Goal: Task Accomplishment & Management: Manage account settings

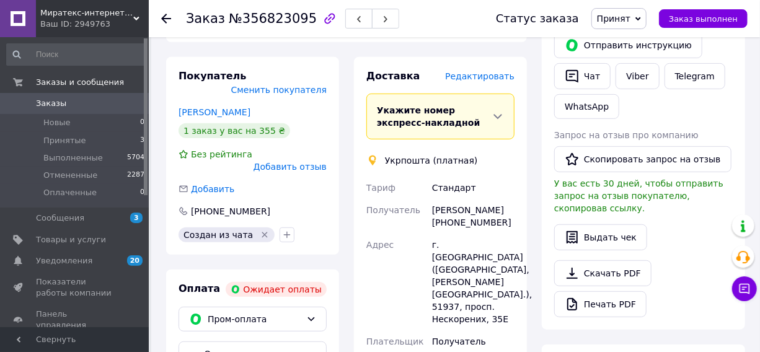
scroll to position [282, 0]
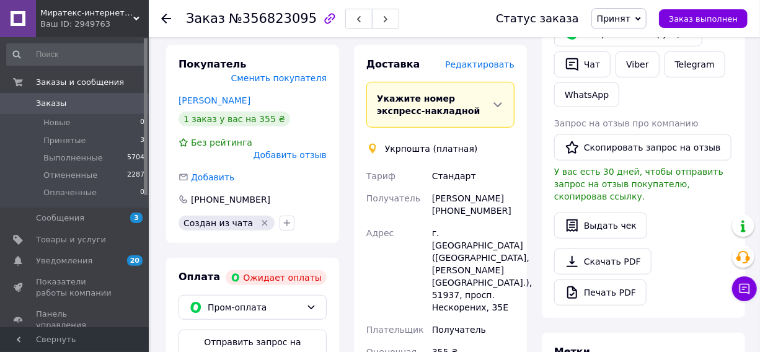
click at [70, 103] on span "Заказы" at bounding box center [75, 103] width 79 height 11
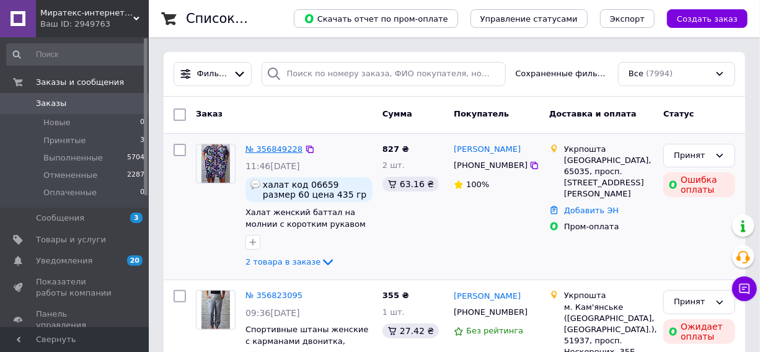
click at [276, 150] on link "№ 356849228" at bounding box center [274, 148] width 57 height 9
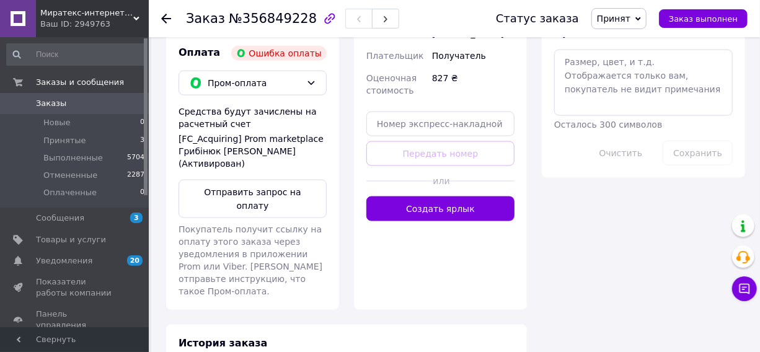
scroll to position [732, 0]
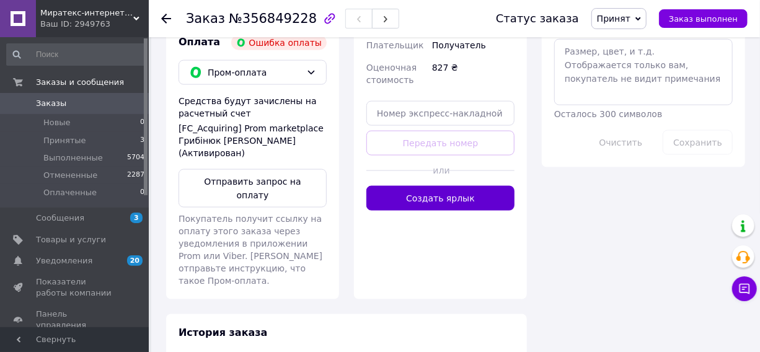
click at [456, 202] on button "Создать ярлык" at bounding box center [440, 198] width 148 height 25
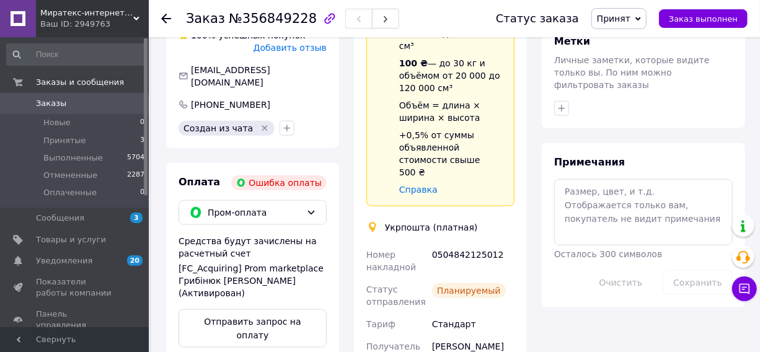
scroll to position [620, 0]
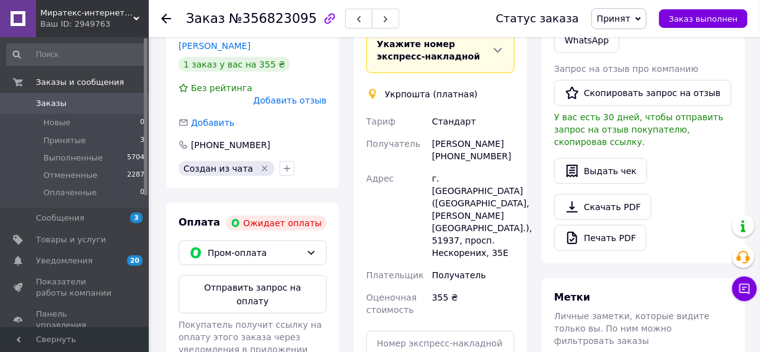
scroll to position [338, 0]
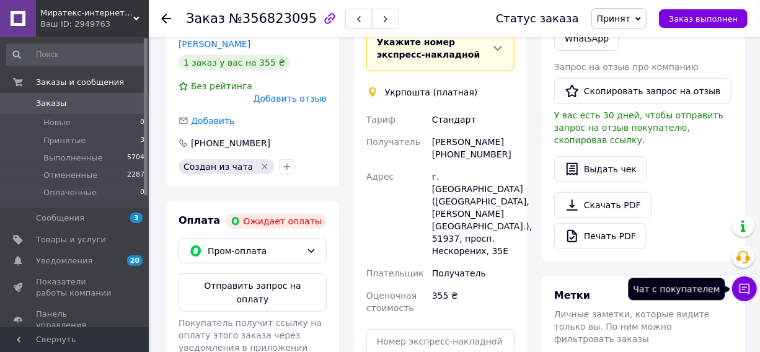
click at [750, 284] on icon at bounding box center [745, 289] width 12 height 12
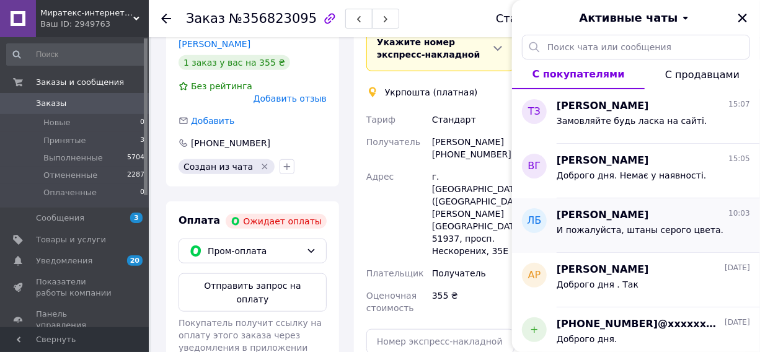
click at [660, 228] on span "И пожалуйста, штаны серого цвета." at bounding box center [640, 230] width 167 height 10
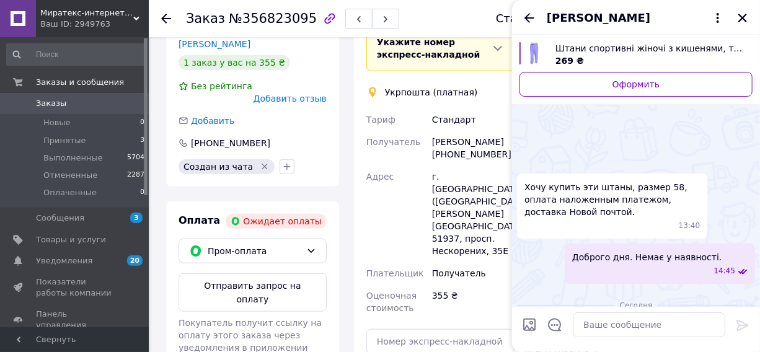
scroll to position [329, 0]
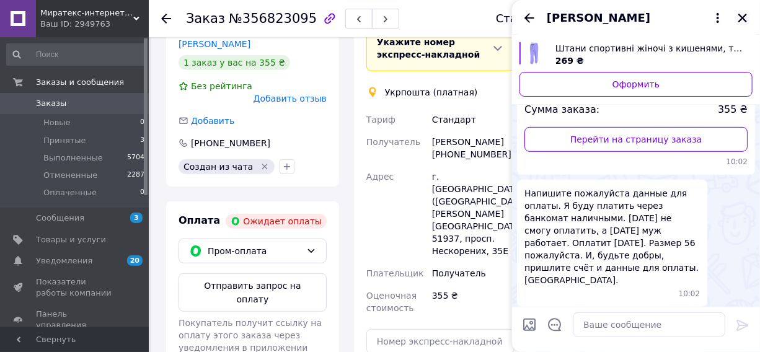
click at [742, 18] on icon "Закрыть" at bounding box center [742, 17] width 11 height 11
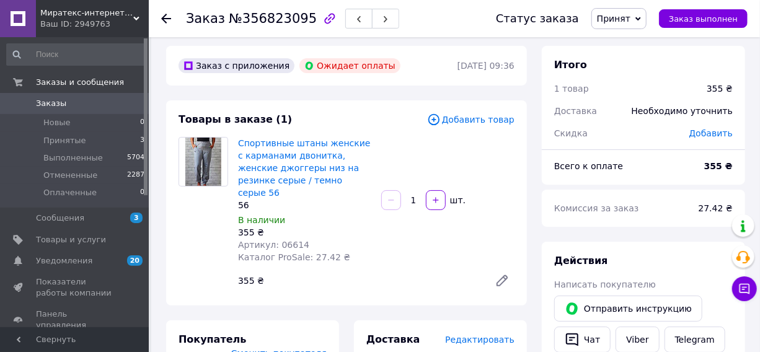
scroll to position [0, 0]
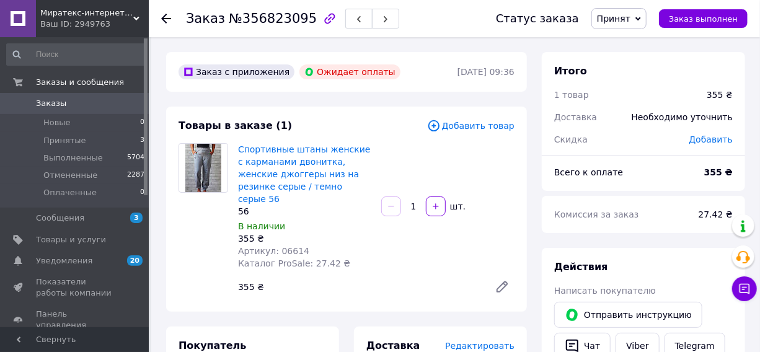
click at [164, 19] on use at bounding box center [166, 19] width 10 height 10
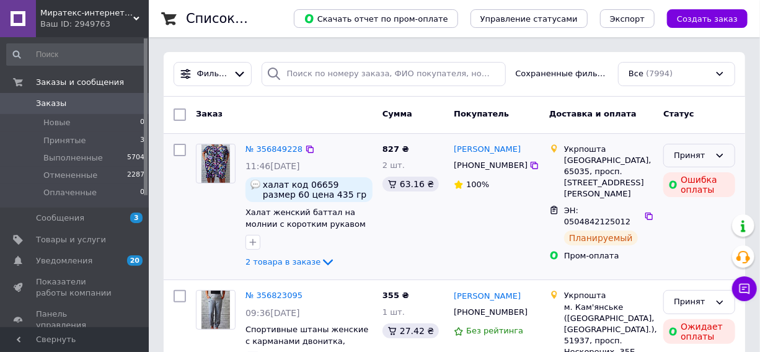
click at [702, 154] on div "Принят" at bounding box center [692, 155] width 36 height 13
click at [689, 180] on li "Выполнен" at bounding box center [699, 181] width 71 height 23
click at [747, 280] on button "Чат с покупателем" at bounding box center [744, 289] width 25 height 25
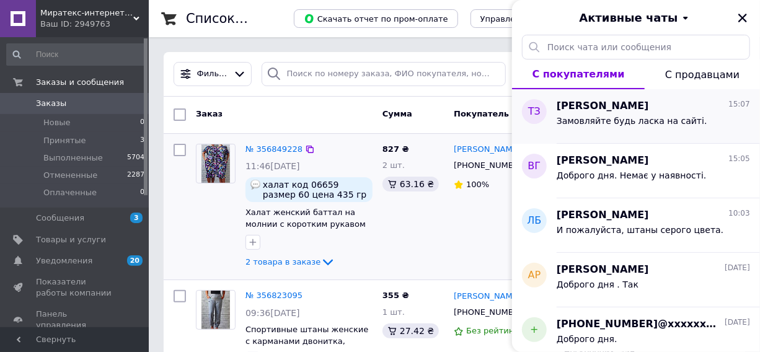
click at [605, 124] on span "Замовляйте будь ласка на сайті." at bounding box center [632, 121] width 151 height 10
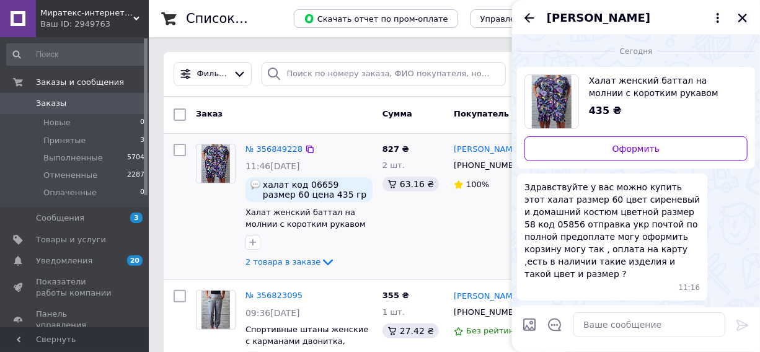
click at [743, 15] on icon "Закрыть" at bounding box center [742, 17] width 11 height 11
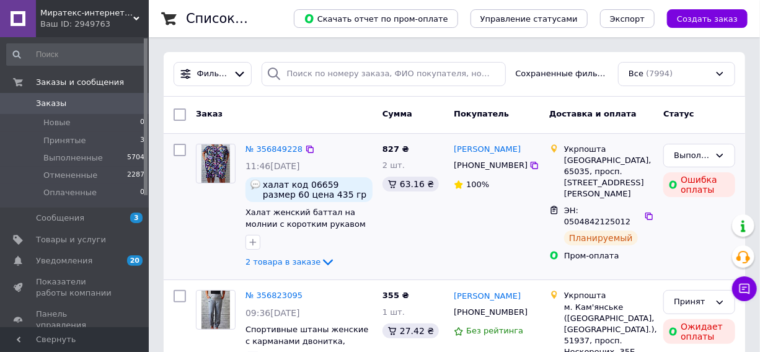
click at [71, 12] on span "Миратекс-интернет-магазин детского и взрослого трикотажа от производителя.В нал…" at bounding box center [86, 12] width 93 height 11
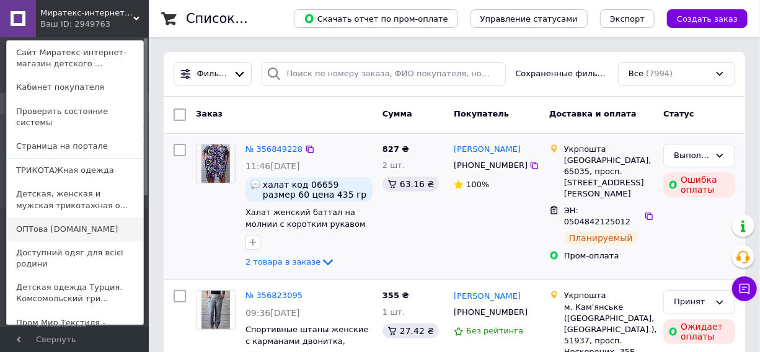
click at [67, 218] on link "ОПТова [DOMAIN_NAME]" at bounding box center [75, 230] width 136 height 24
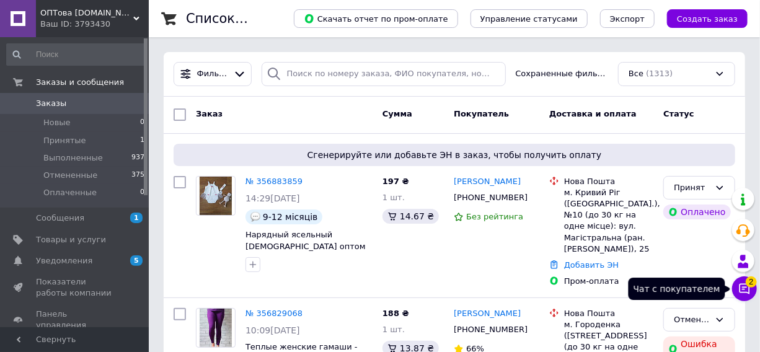
click at [747, 288] on icon at bounding box center [745, 289] width 12 height 12
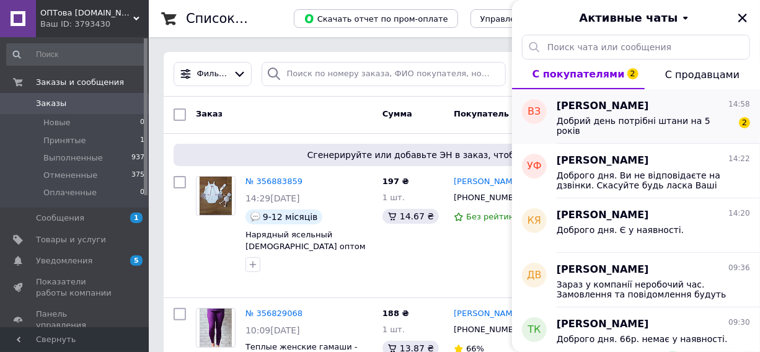
click at [617, 120] on span "Добрий день потрібні штани на 5 років" at bounding box center [645, 126] width 176 height 20
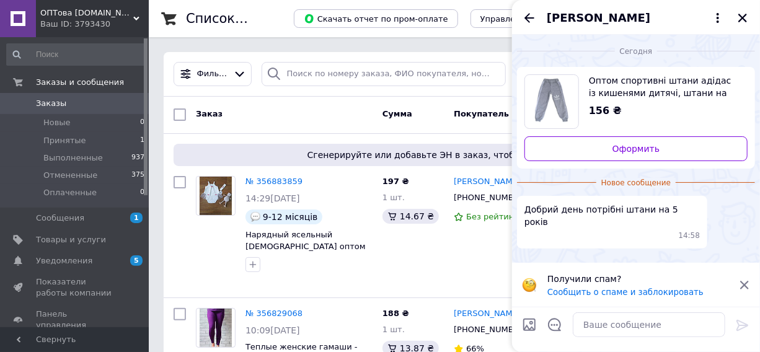
click at [632, 94] on span "Оптом спортивні штани адідас із кишенями дитячі, штани на манжеті для хлопчика …" at bounding box center [663, 86] width 149 height 25
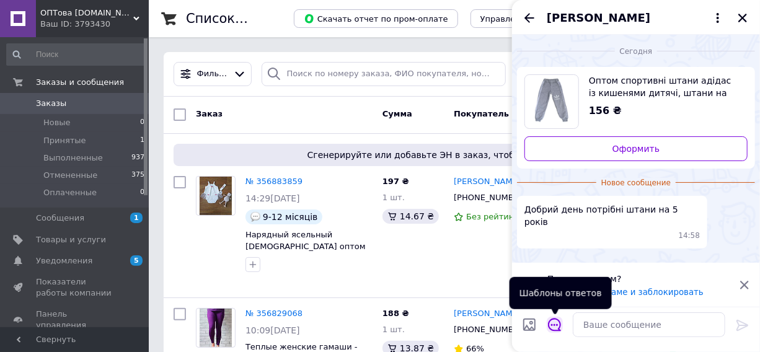
click at [553, 327] on icon "Открыть шаблоны ответов" at bounding box center [555, 325] width 14 height 14
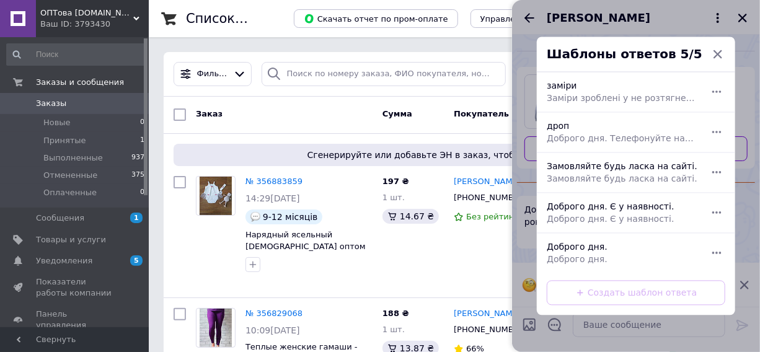
drag, startPoint x: 660, startPoint y: 268, endPoint x: 726, endPoint y: 272, distance: 65.9
click at [661, 267] on div "Доброго дня. Доброго дня." at bounding box center [622, 253] width 161 height 35
type textarea "Доброго дня."
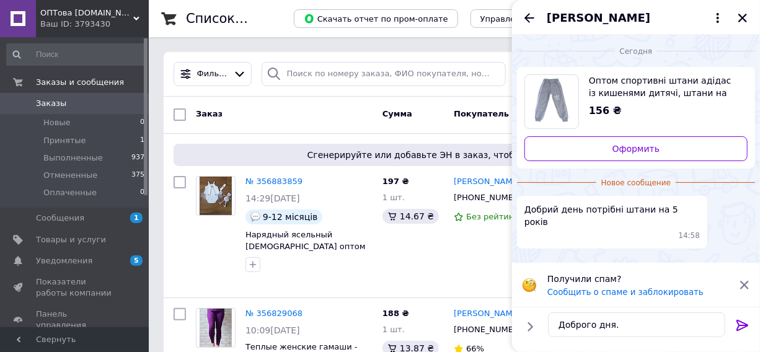
click at [741, 322] on icon at bounding box center [742, 325] width 15 height 15
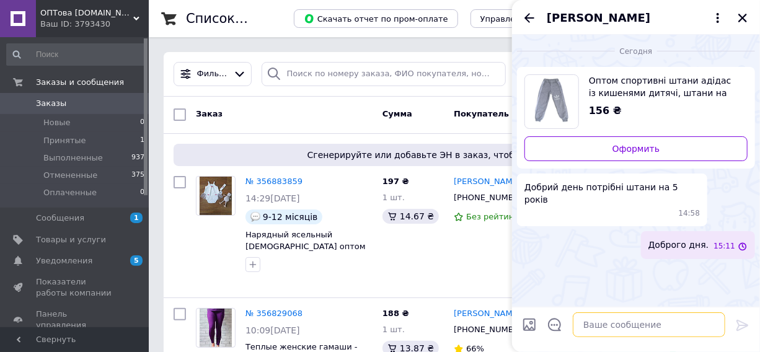
click at [680, 332] on textarea at bounding box center [649, 325] width 153 height 25
paste textarea "Звертайте увагу на заміри до цього товару!!! Тканина: Двонитка Заміри виробу: 2…"
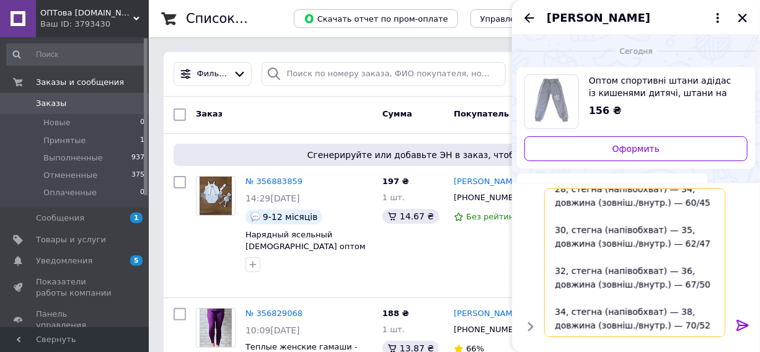
scroll to position [162, 0]
type textarea "Звертайте увагу на заміри до цього товару!!! Тканина: Двонитка Заміри виробу: 2…"
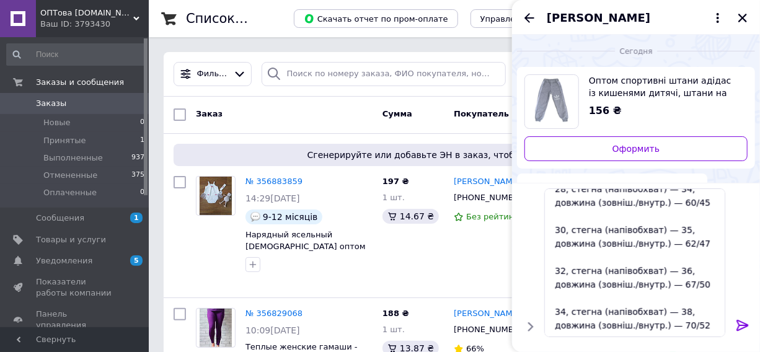
click at [742, 324] on icon at bounding box center [742, 325] width 15 height 15
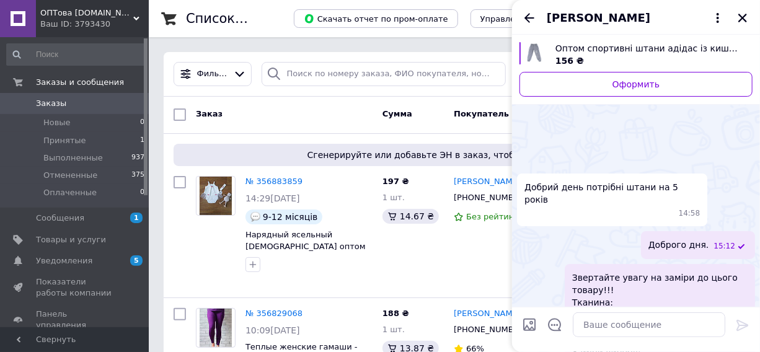
scroll to position [147, 0]
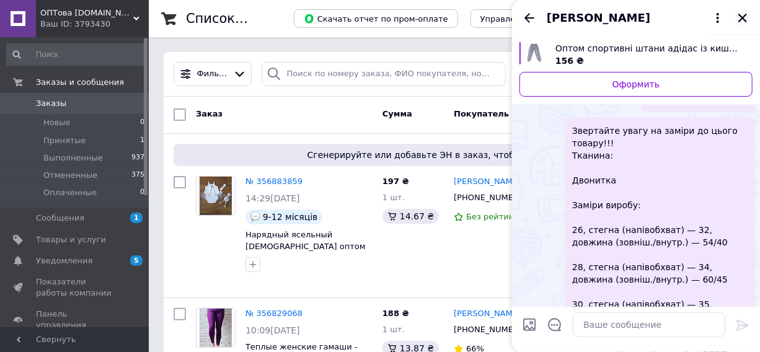
click at [745, 18] on icon "Закрыть" at bounding box center [742, 17] width 11 height 11
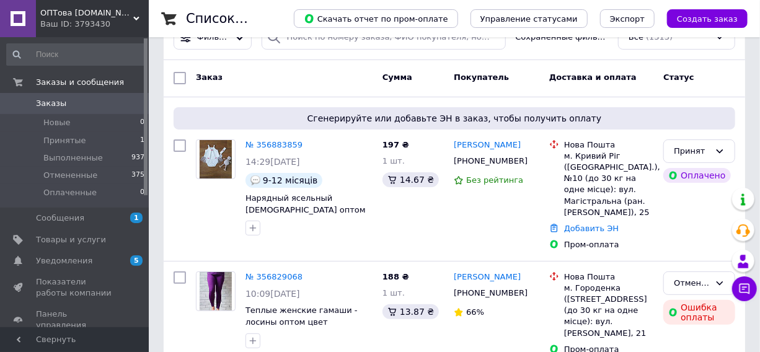
scroll to position [56, 0]
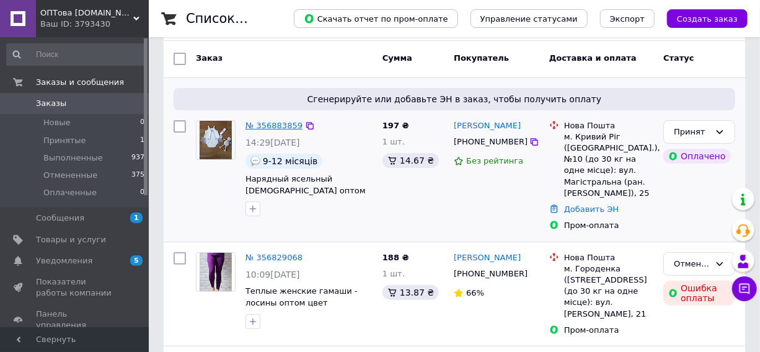
click at [265, 124] on link "№ 356883859" at bounding box center [274, 125] width 57 height 9
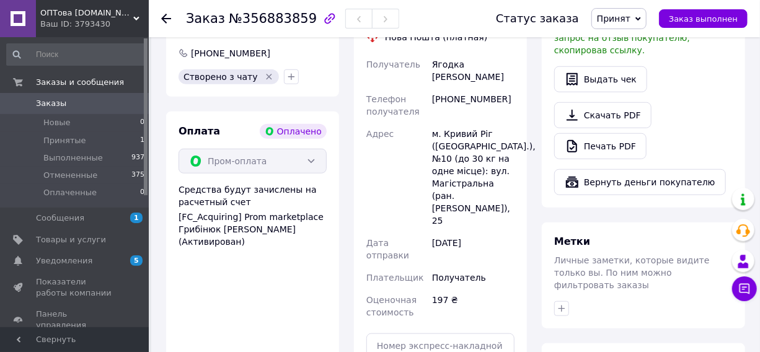
scroll to position [564, 0]
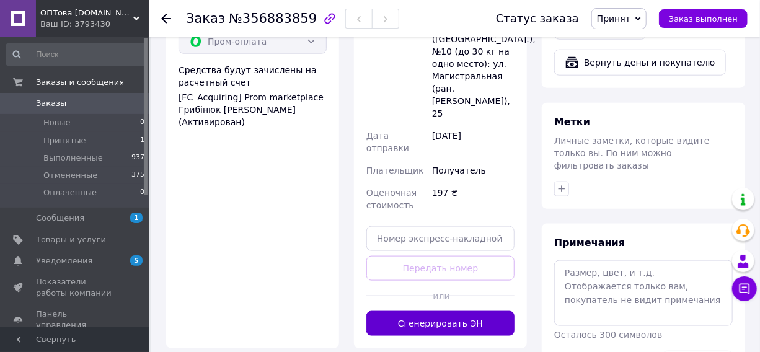
click at [399, 311] on button "Сгенерировать ЭН" at bounding box center [440, 323] width 148 height 25
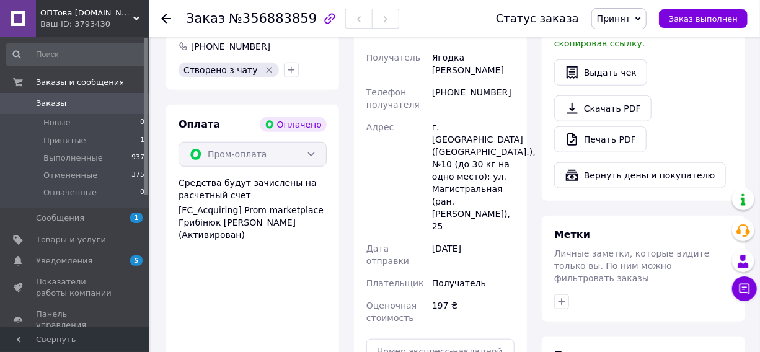
scroll to position [282, 0]
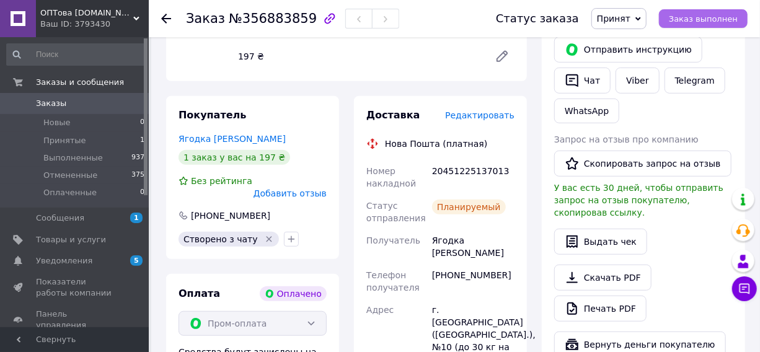
click at [693, 17] on span "Заказ выполнен" at bounding box center [703, 18] width 69 height 9
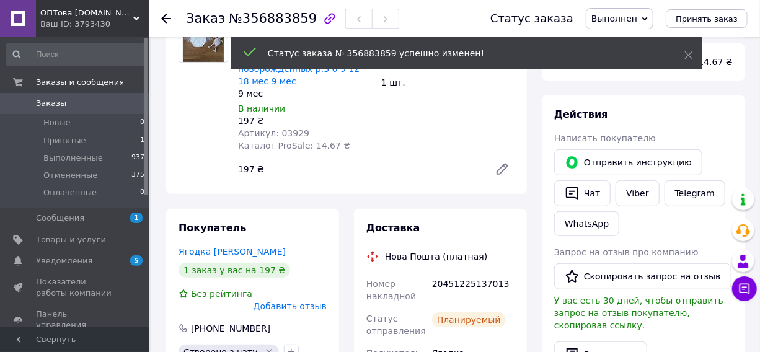
scroll to position [225, 0]
